Goal: Consume media (video, audio)

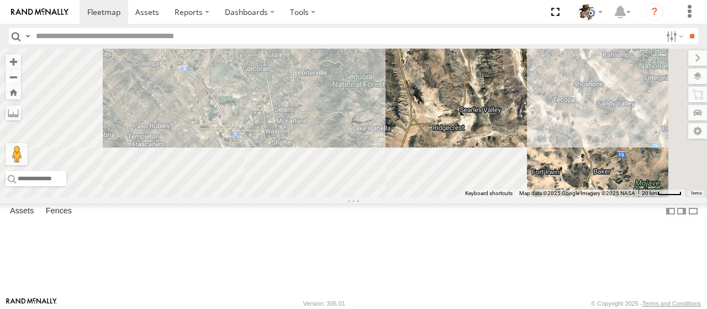
drag, startPoint x: 413, startPoint y: 208, endPoint x: 384, endPoint y: 69, distance: 141.4
click at [384, 69] on div "484 600" at bounding box center [353, 123] width 707 height 149
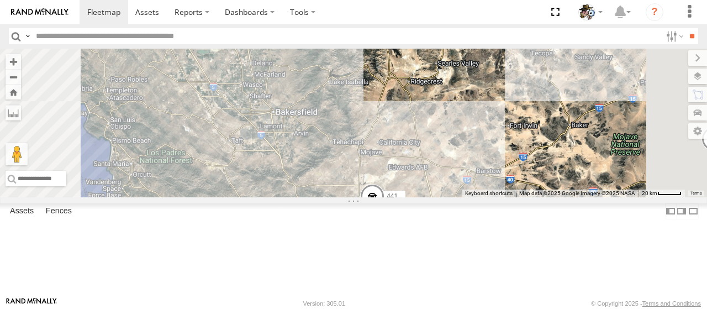
drag, startPoint x: 420, startPoint y: 194, endPoint x: 401, endPoint y: 128, distance: 69.3
click at [401, 128] on div "484 600 441" at bounding box center [353, 123] width 707 height 149
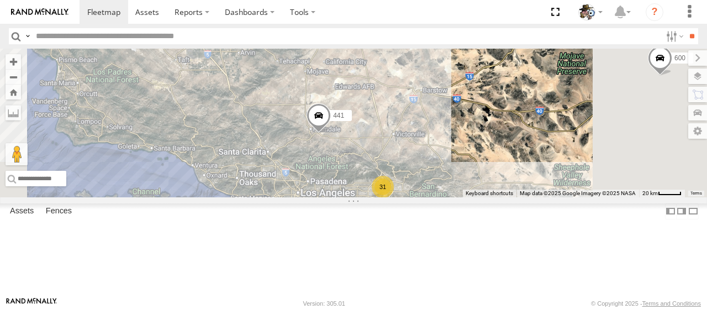
drag, startPoint x: 440, startPoint y: 178, endPoint x: 401, endPoint y: 143, distance: 52.0
click at [401, 143] on div "484 600 441 31" at bounding box center [353, 123] width 707 height 149
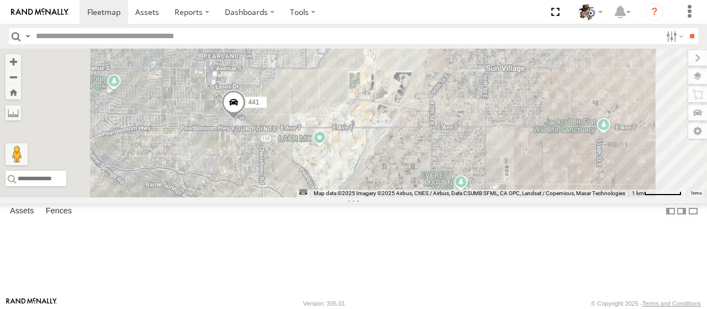
drag, startPoint x: 369, startPoint y: 132, endPoint x: 433, endPoint y: 163, distance: 71.1
click at [433, 163] on div "484 600 441" at bounding box center [353, 123] width 707 height 149
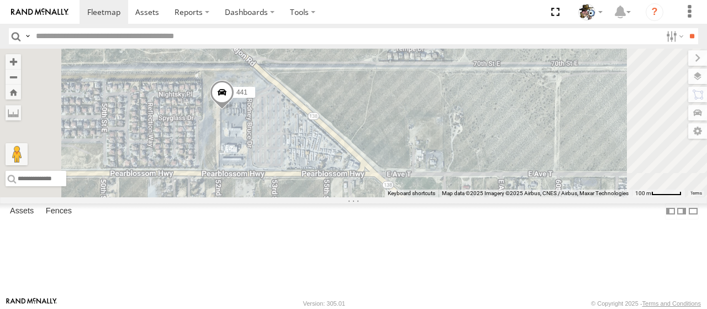
drag, startPoint x: 345, startPoint y: 161, endPoint x: 378, endPoint y: 171, distance: 35.3
click at [378, 171] on div "484 600 441" at bounding box center [353, 123] width 707 height 149
click at [234, 110] on span at bounding box center [222, 95] width 24 height 30
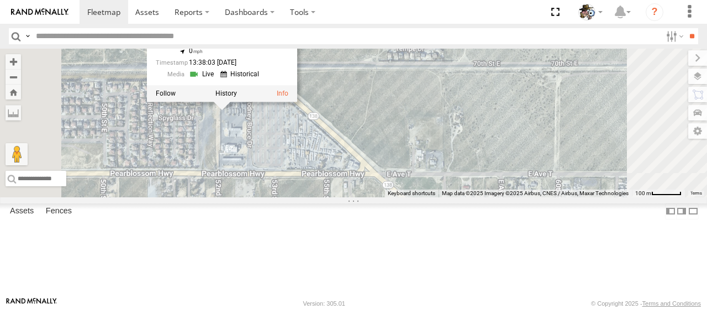
click at [217, 80] on link at bounding box center [203, 74] width 28 height 10
click at [237, 97] on label at bounding box center [226, 93] width 22 height 8
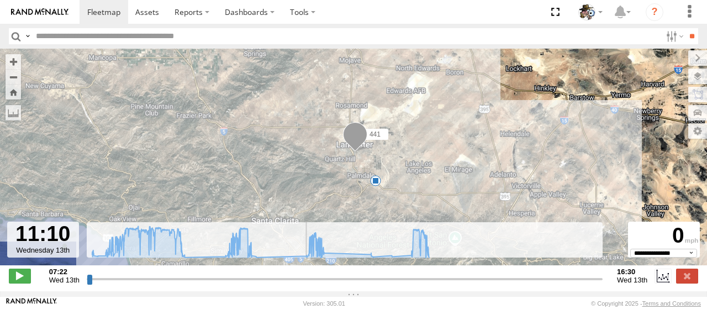
drag, startPoint x: 89, startPoint y: 287, endPoint x: 301, endPoint y: 276, distance: 212.4
click at [301, 276] on input "range" at bounding box center [345, 278] width 516 height 10
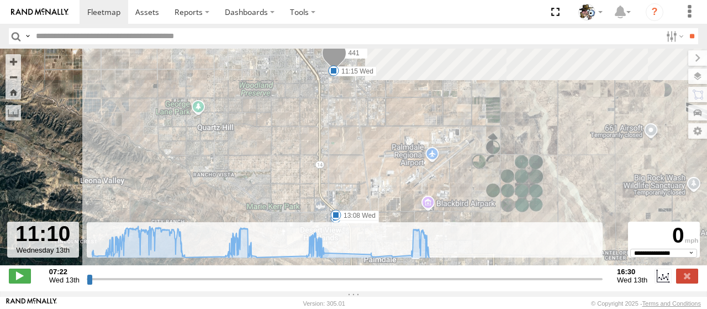
drag, startPoint x: 338, startPoint y: 67, endPoint x: 319, endPoint y: 149, distance: 83.9
click at [319, 149] on div "441 07:22 Wed 07:28 Wed 07:37 Wed 09:02 Wed 09:47 Wed 10:20 Wed 11:15 Wed 11:33…" at bounding box center [353, 163] width 707 height 228
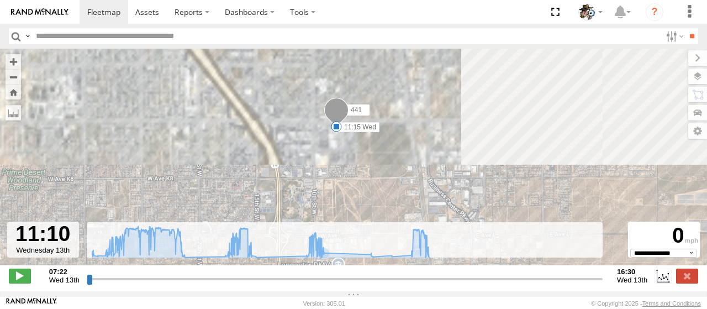
drag, startPoint x: 334, startPoint y: 64, endPoint x: 332, endPoint y: 184, distance: 120.9
click at [331, 189] on div "441 07:22 Wed 07:28 Wed 07:37 Wed 09:02 Wed 09:47 Wed 10:20 Wed 11:15 Wed 11:33…" at bounding box center [353, 163] width 707 height 228
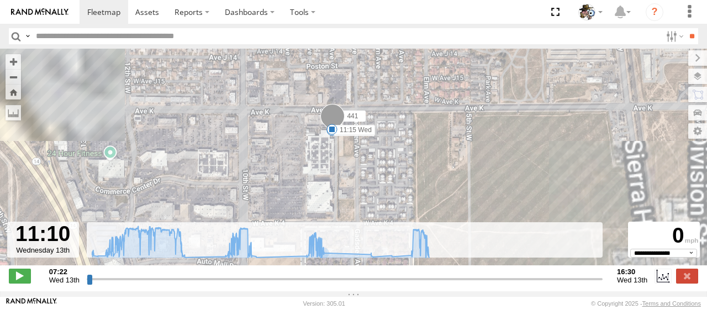
drag, startPoint x: 336, startPoint y: 101, endPoint x: 332, endPoint y: 197, distance: 96.7
click at [332, 198] on div "441 07:22 Wed 07:28 Wed 07:37 Wed 09:02 Wed 09:47 Wed 10:20 Wed 11:15 Wed 11:33…" at bounding box center [353, 163] width 707 height 228
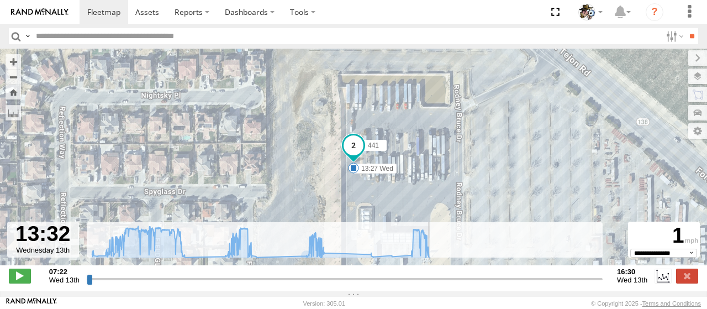
drag, startPoint x: 303, startPoint y: 287, endPoint x: 433, endPoint y: 279, distance: 131.1
type input "**********"
click at [433, 279] on input "range" at bounding box center [345, 278] width 516 height 10
click at [670, 60] on label at bounding box center [688, 57] width 37 height 15
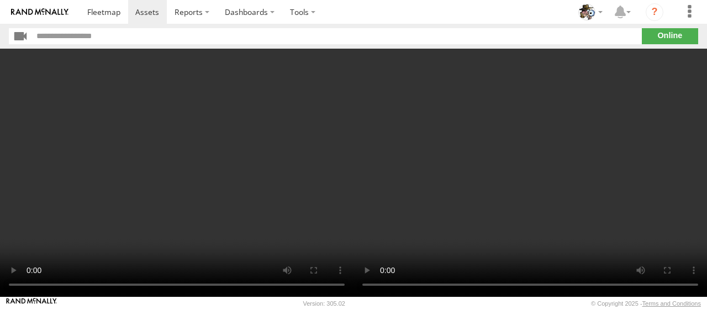
click at [519, 213] on video at bounding box center [529, 173] width 353 height 248
click at [496, 232] on video at bounding box center [529, 173] width 353 height 248
click at [458, 209] on video at bounding box center [529, 173] width 353 height 248
drag, startPoint x: 254, startPoint y: 165, endPoint x: 243, endPoint y: 166, distance: 11.1
click at [253, 164] on video at bounding box center [176, 173] width 353 height 248
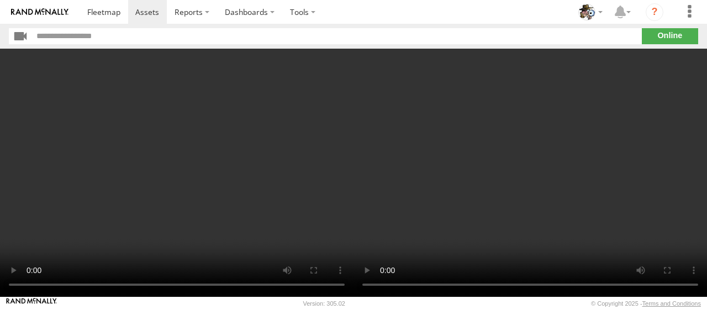
click at [212, 170] on video at bounding box center [176, 173] width 353 height 248
click at [346, 223] on video at bounding box center [176, 173] width 353 height 248
click at [432, 182] on video at bounding box center [529, 173] width 353 height 248
click at [453, 172] on video at bounding box center [529, 173] width 353 height 248
click at [450, 170] on video at bounding box center [529, 173] width 353 height 248
